Goal: Task Accomplishment & Management: Manage account settings

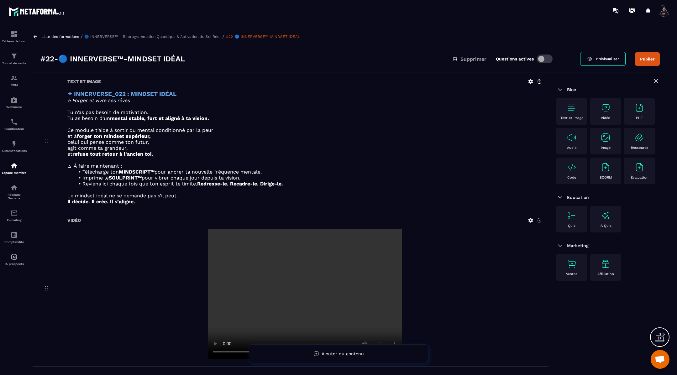
click at [644, 54] on button "Publier" at bounding box center [647, 58] width 25 height 13
click at [34, 36] on icon at bounding box center [36, 36] width 4 height 3
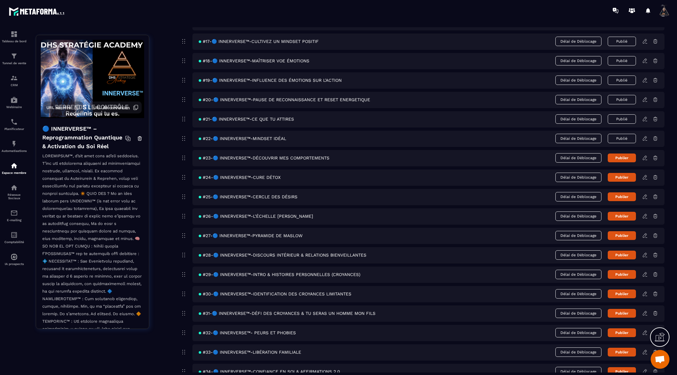
scroll to position [383, 0]
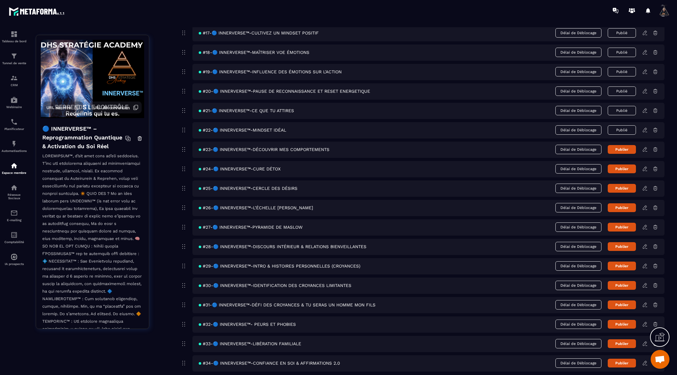
click at [645, 147] on icon at bounding box center [645, 150] width 6 height 6
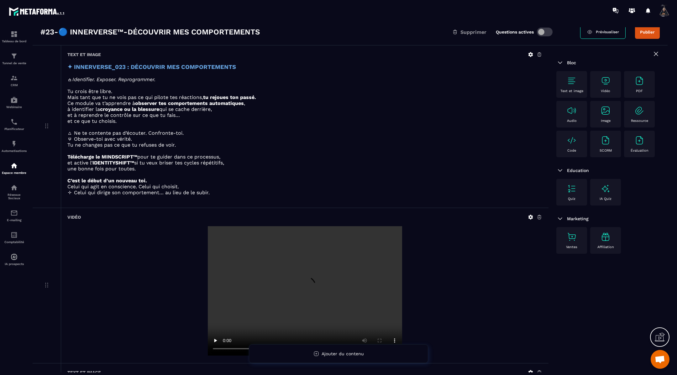
scroll to position [29, 0]
